Goal: Navigation & Orientation: Find specific page/section

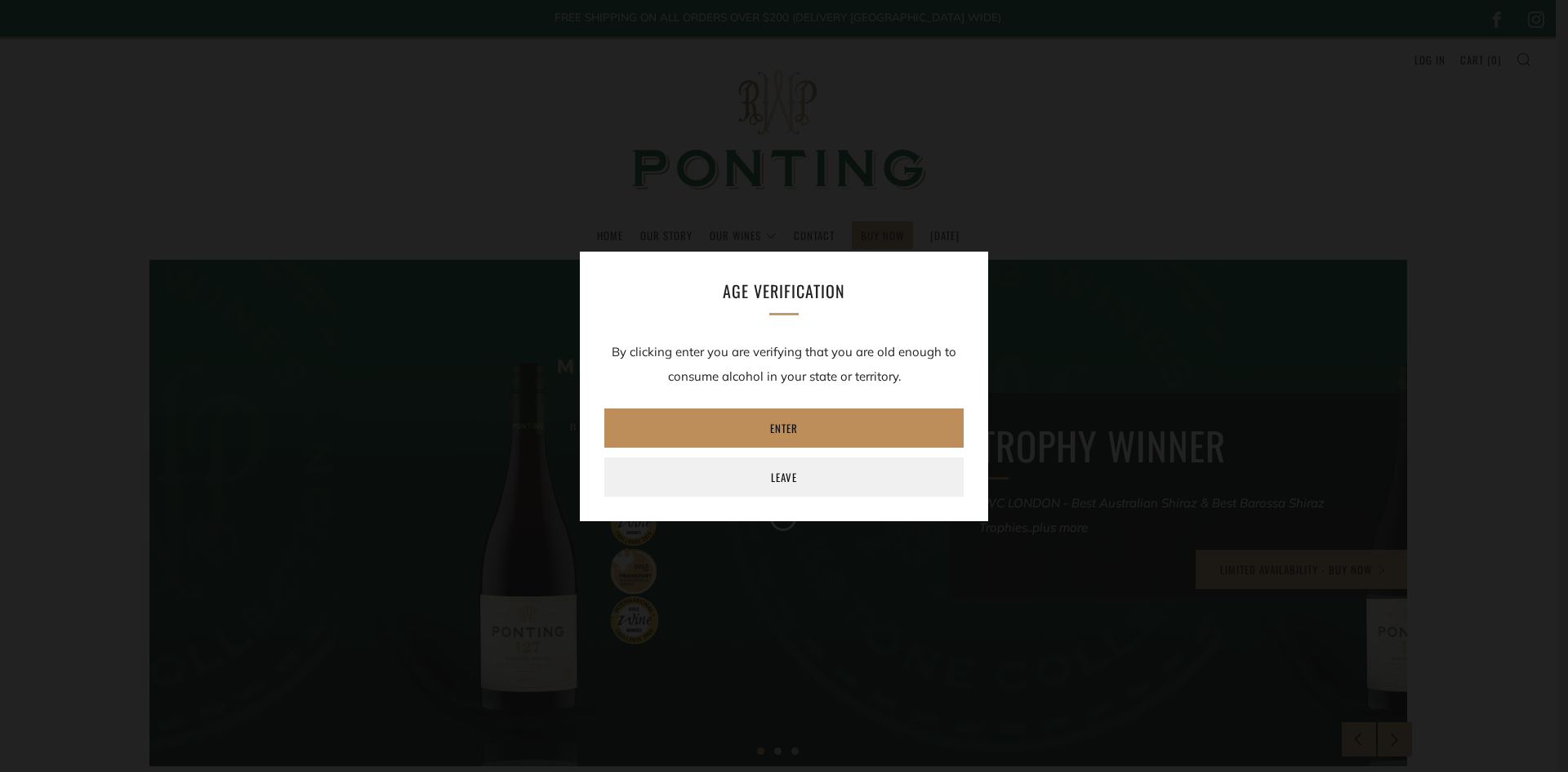
click at [770, 425] on link "Enter" at bounding box center [784, 427] width 359 height 39
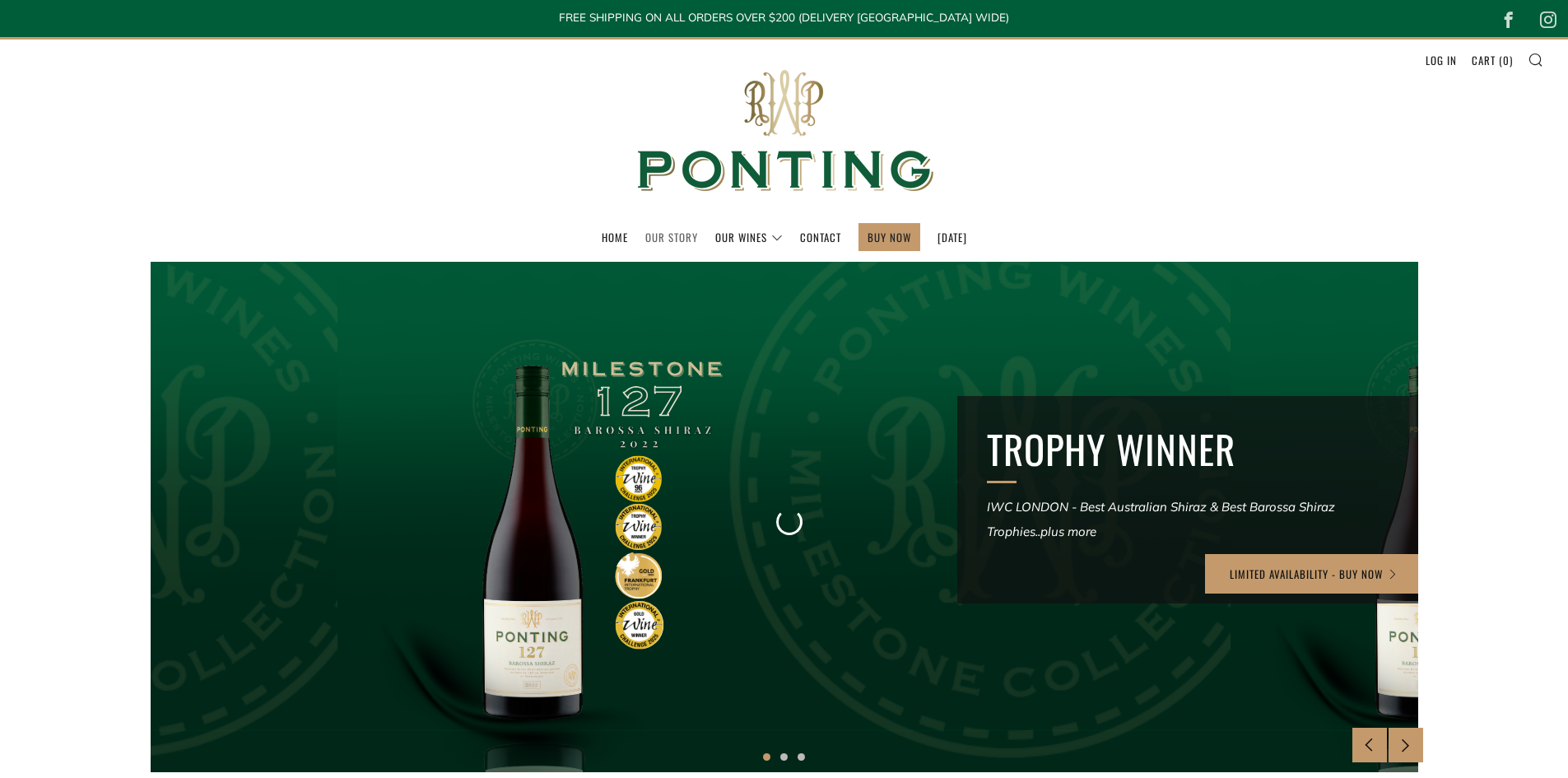
click at [663, 234] on link "Our Story" at bounding box center [671, 237] width 52 height 27
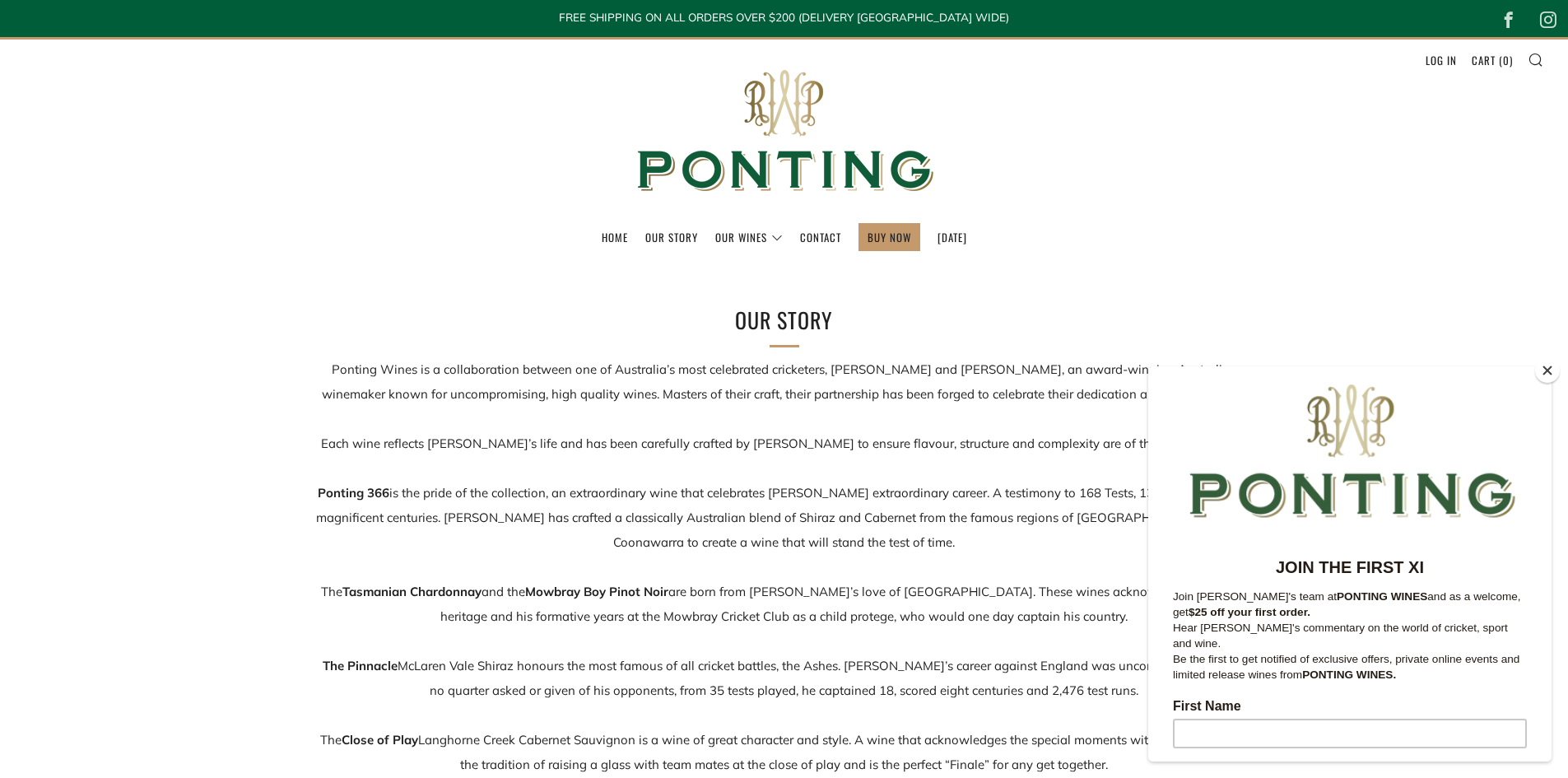
click at [1554, 366] on button "Close" at bounding box center [1547, 370] width 25 height 25
